Goal: Information Seeking & Learning: Learn about a topic

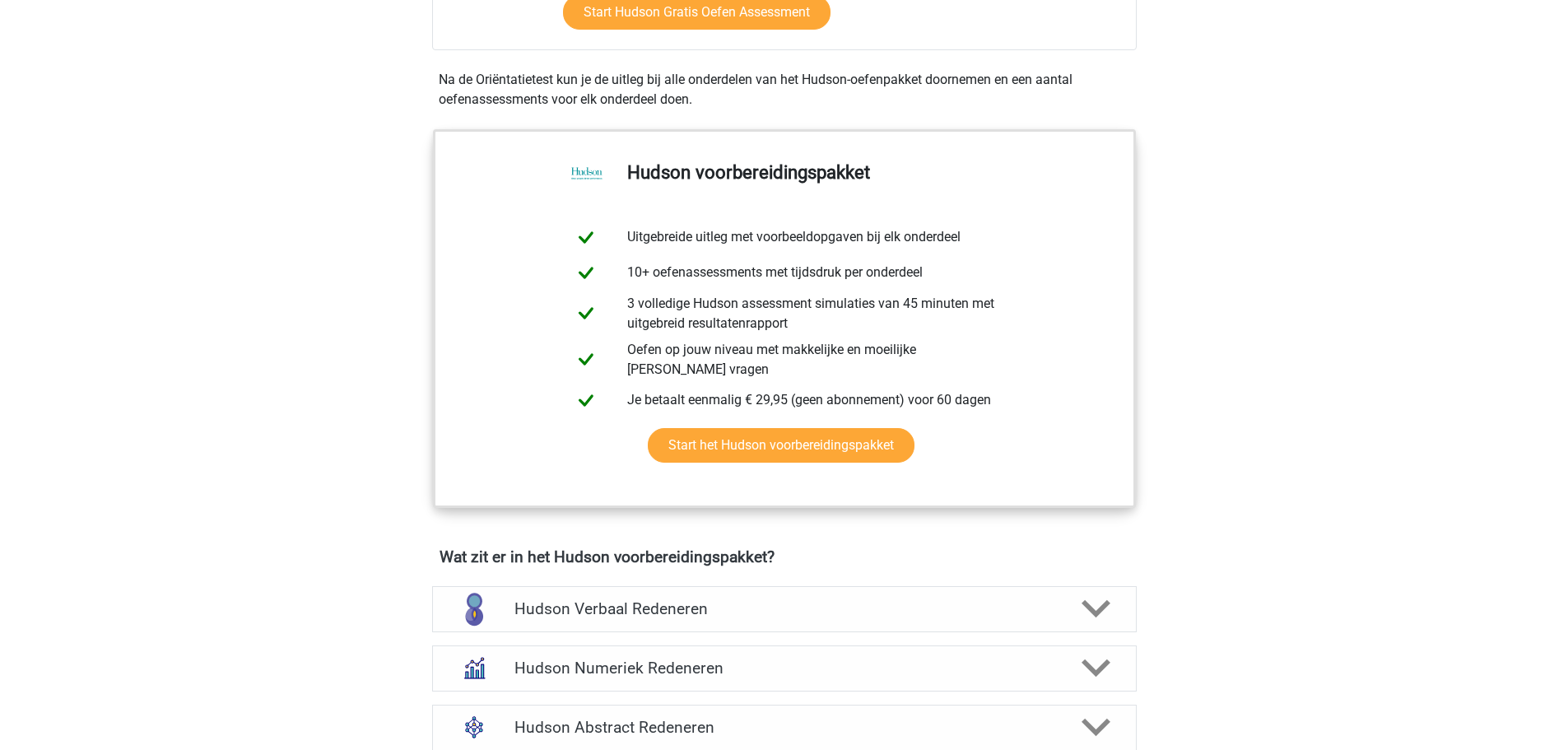
scroll to position [740, 0]
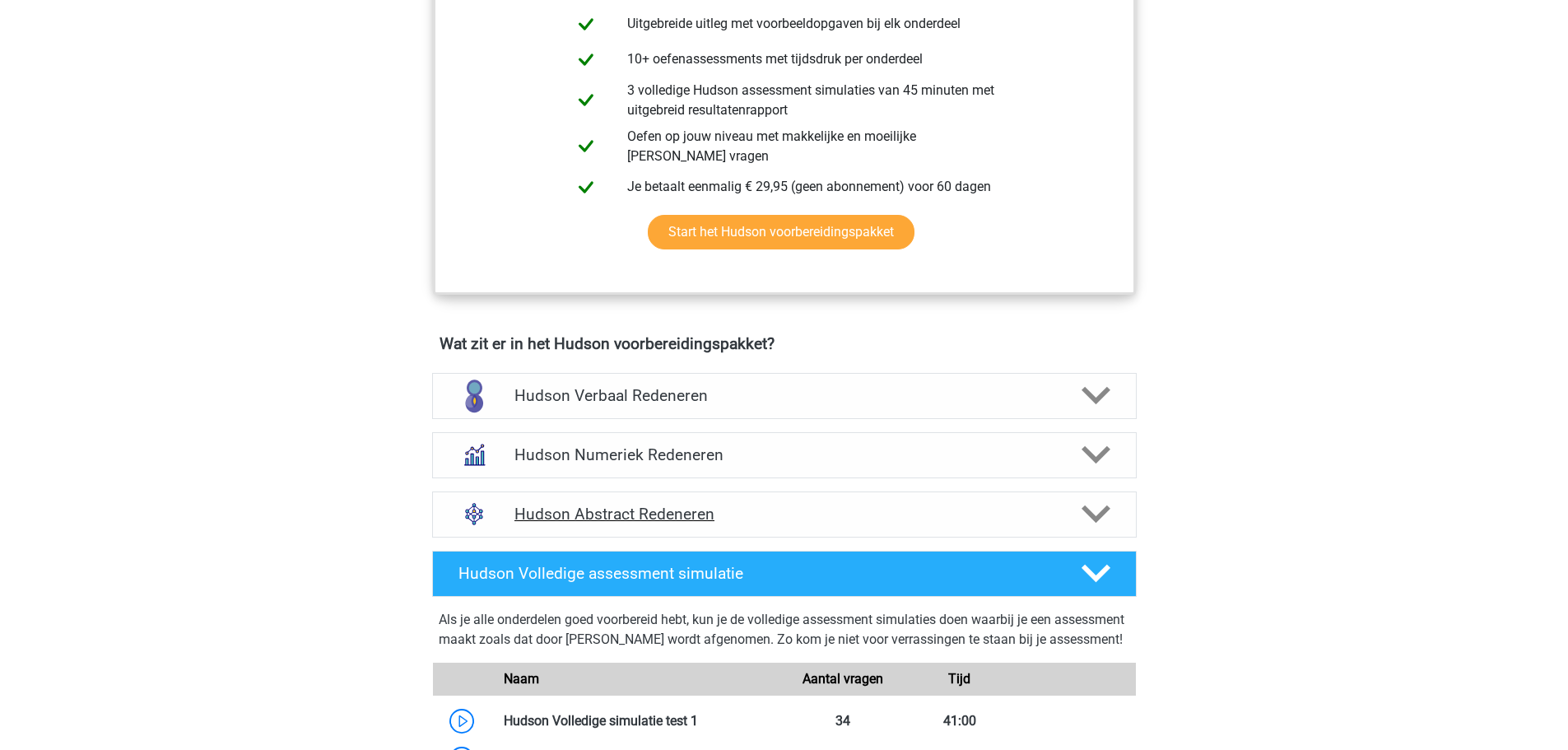
click at [725, 517] on h4 "Hudson Abstract Redeneren" at bounding box center [784, 514] width 539 height 19
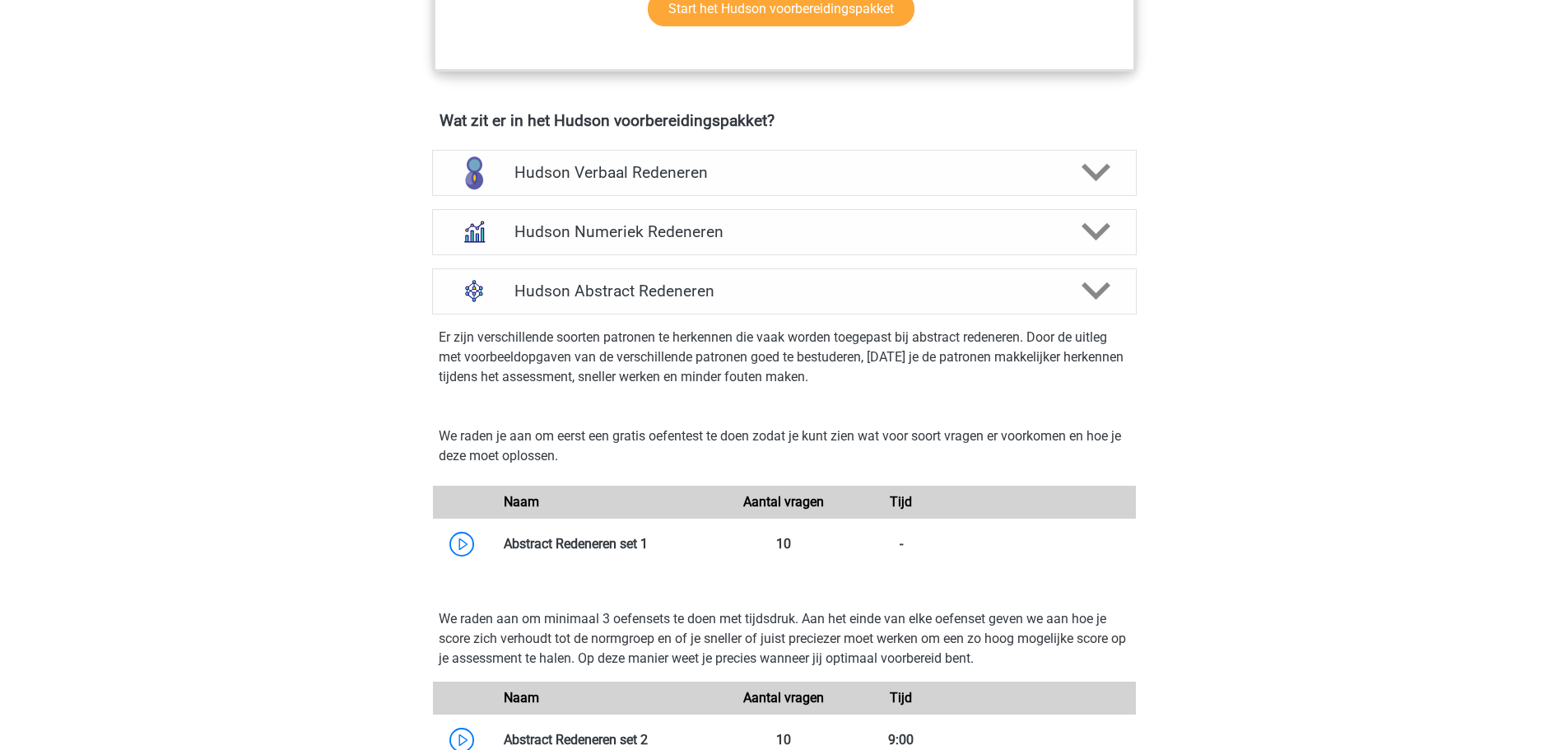
scroll to position [1152, 0]
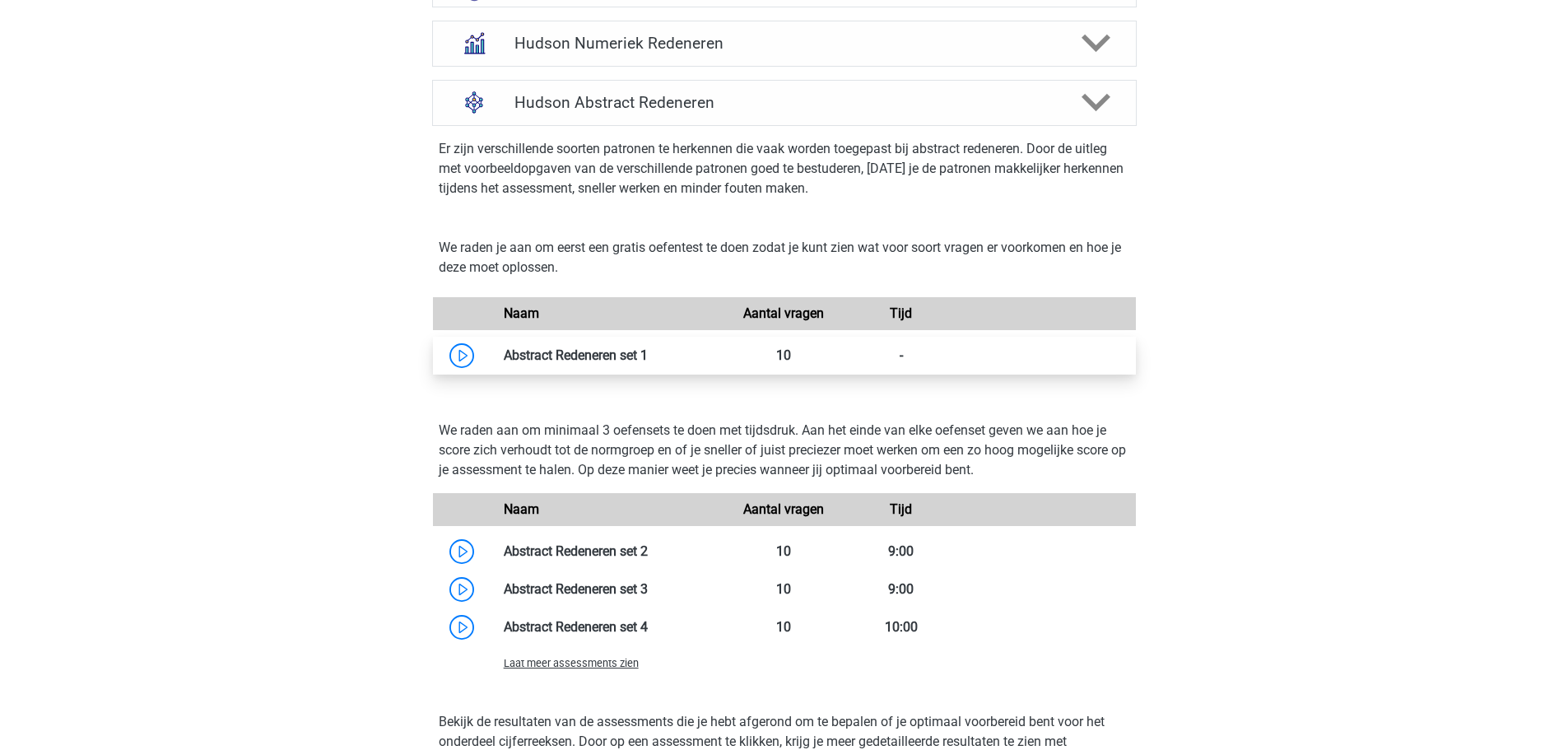
click at [648, 360] on link at bounding box center [648, 355] width 0 height 15
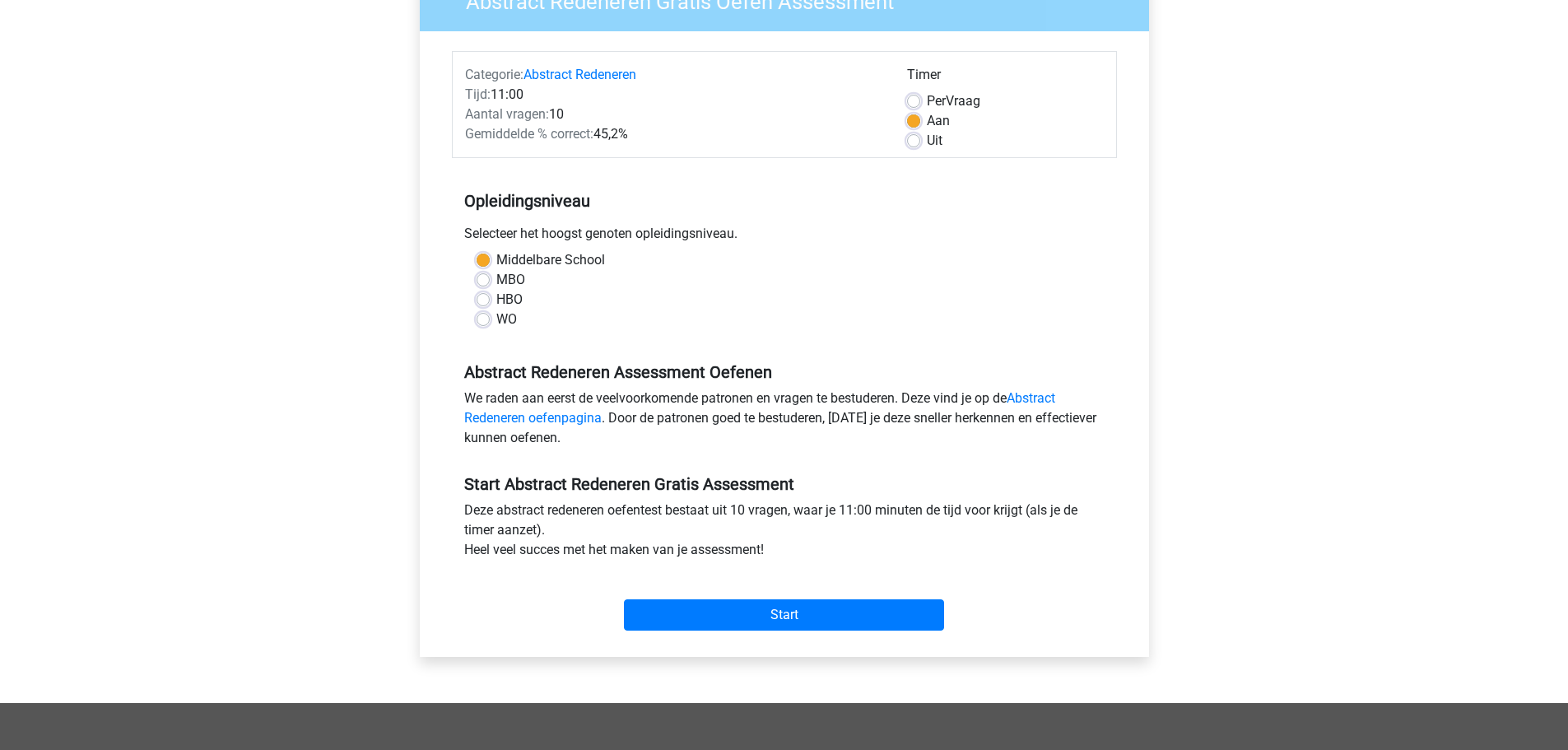
scroll to position [164, 0]
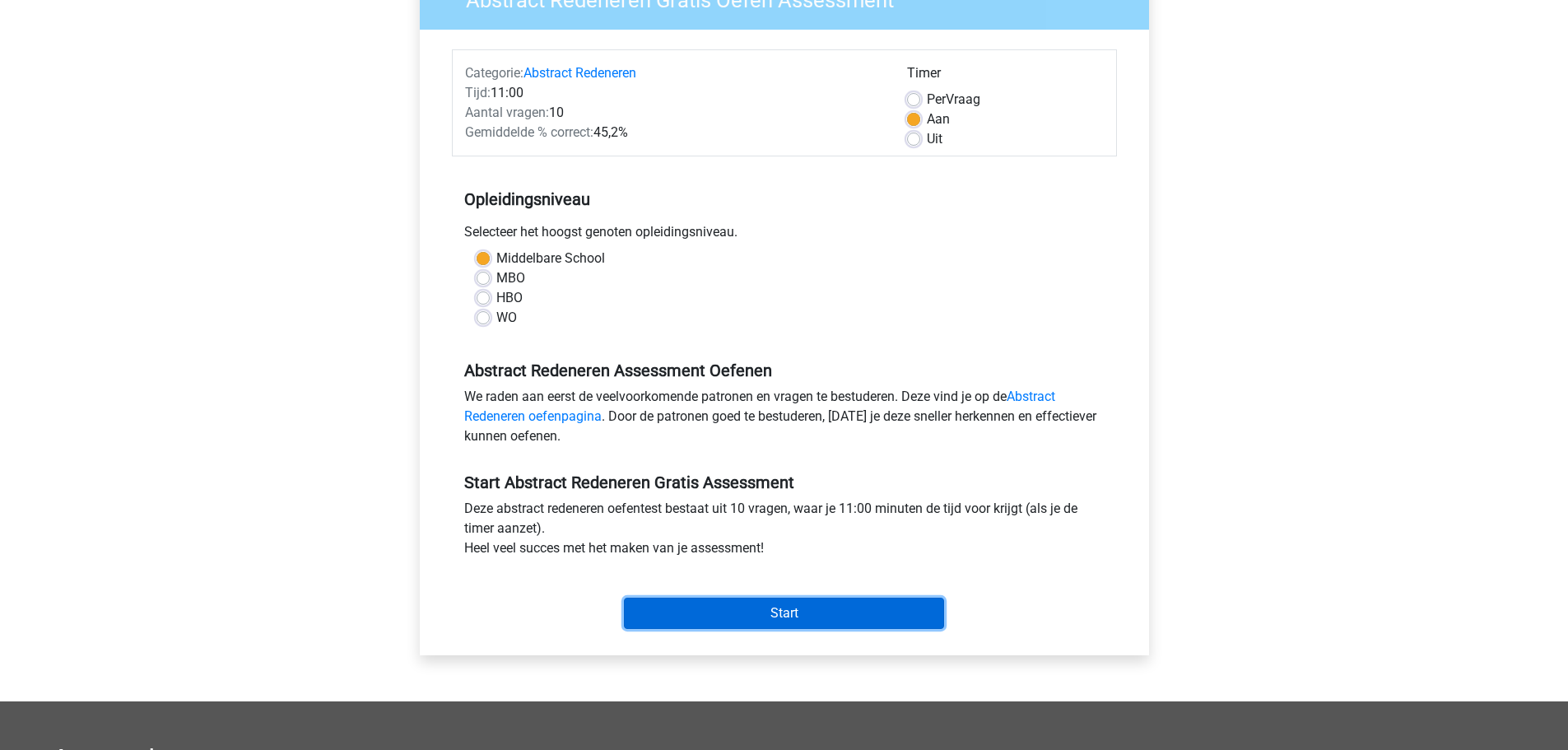
click at [792, 602] on input "Start" at bounding box center [783, 613] width 320 height 31
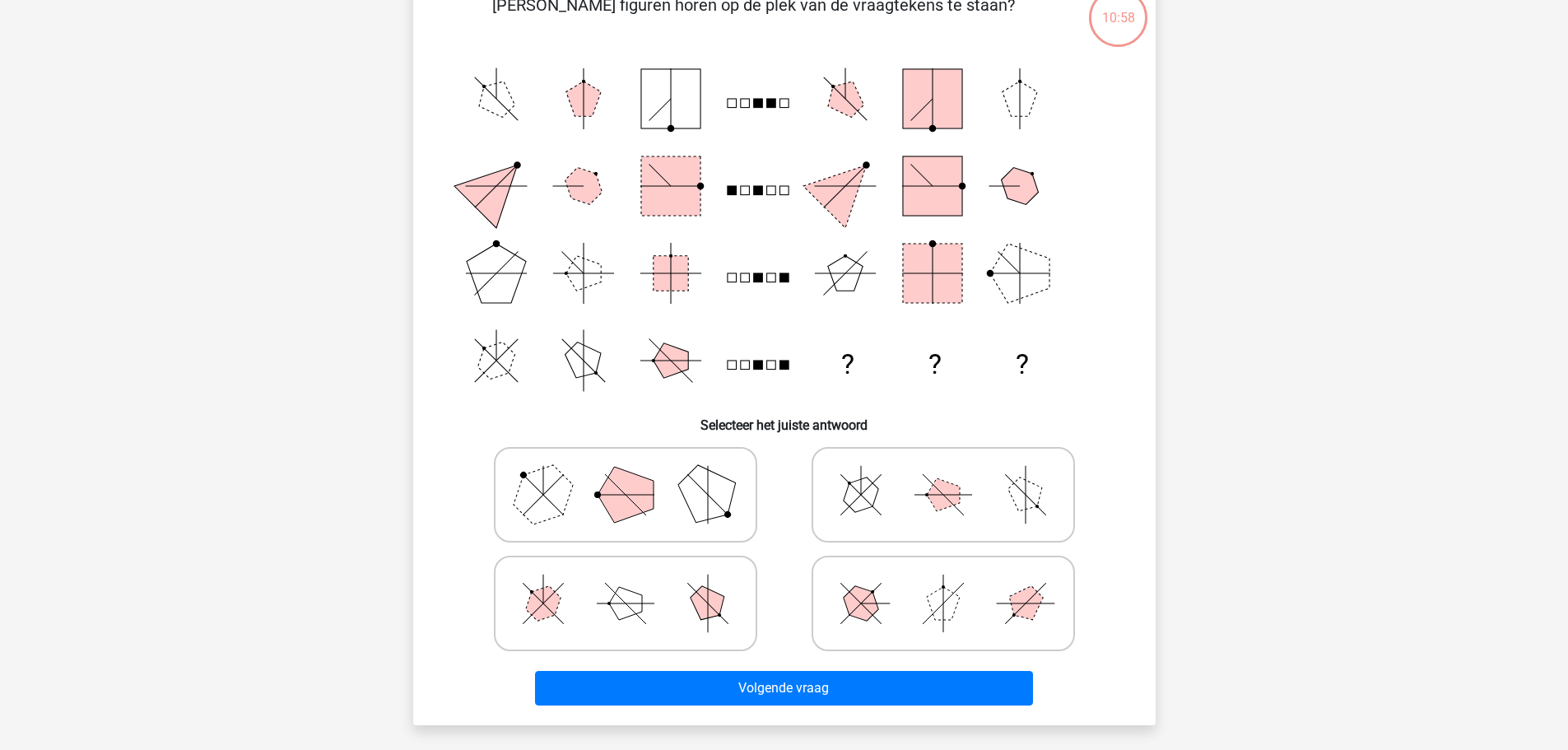
scroll to position [164, 0]
